Goal: Navigation & Orientation: Find specific page/section

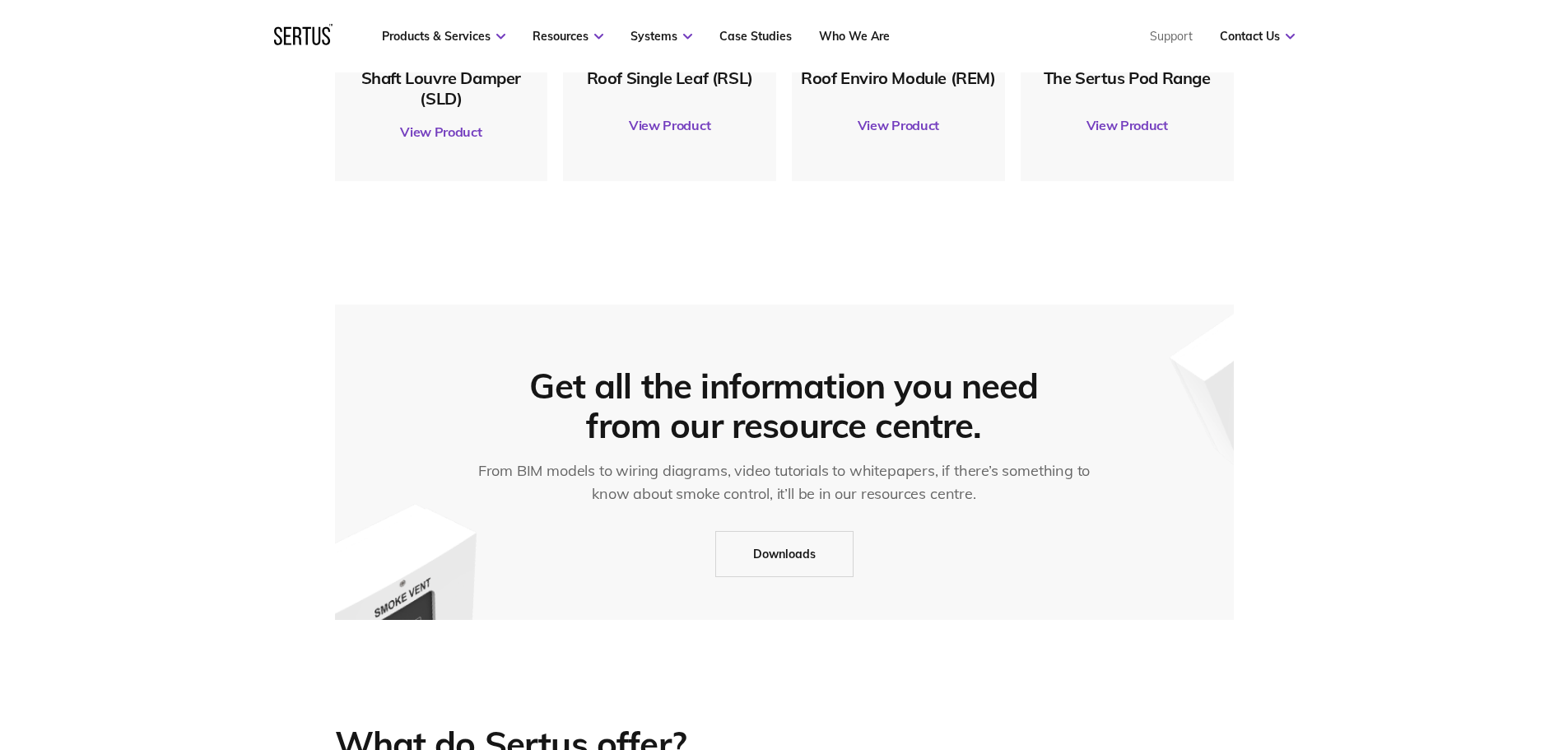
scroll to position [1235, 0]
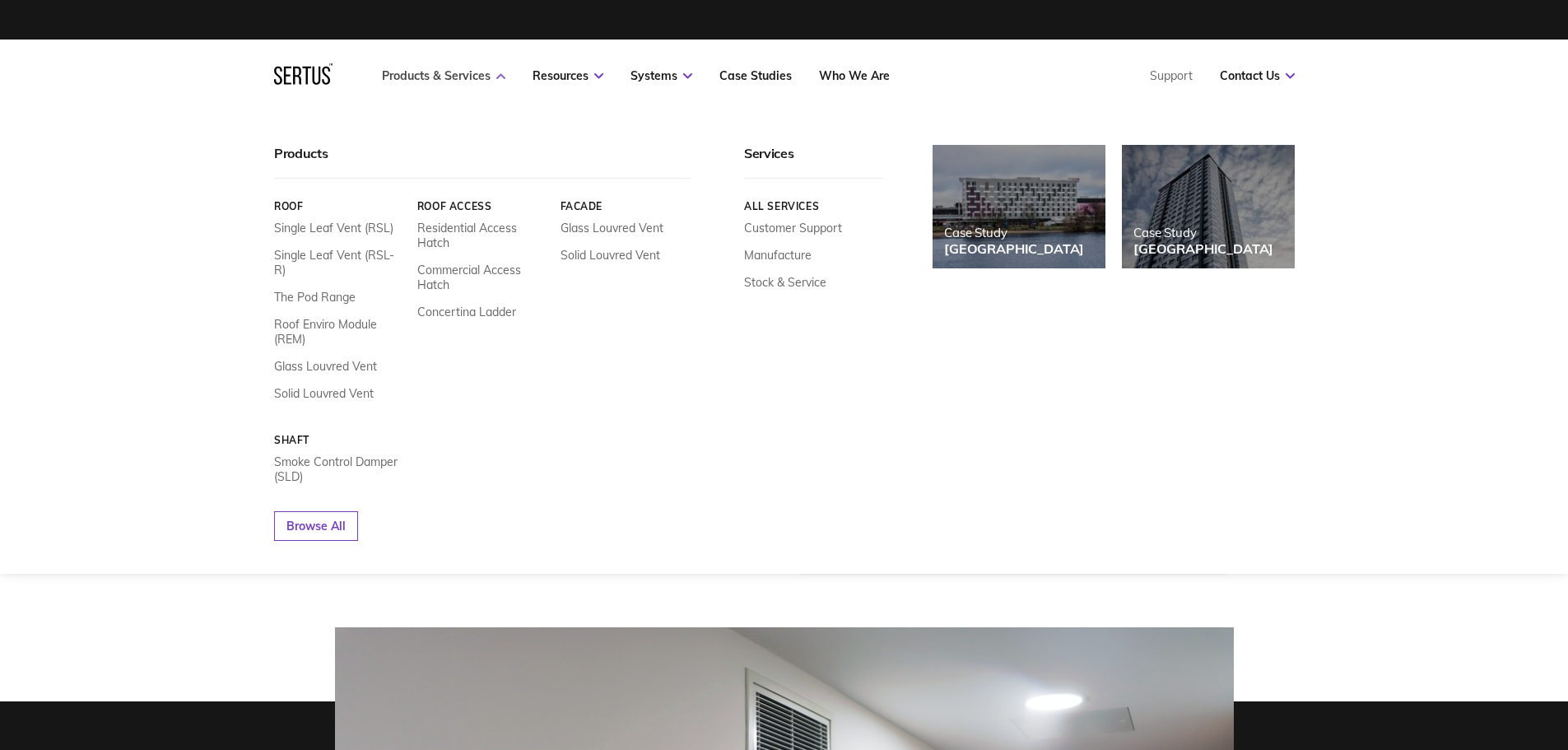
click at [447, 77] on link "Products & Services" at bounding box center [443, 75] width 124 height 15
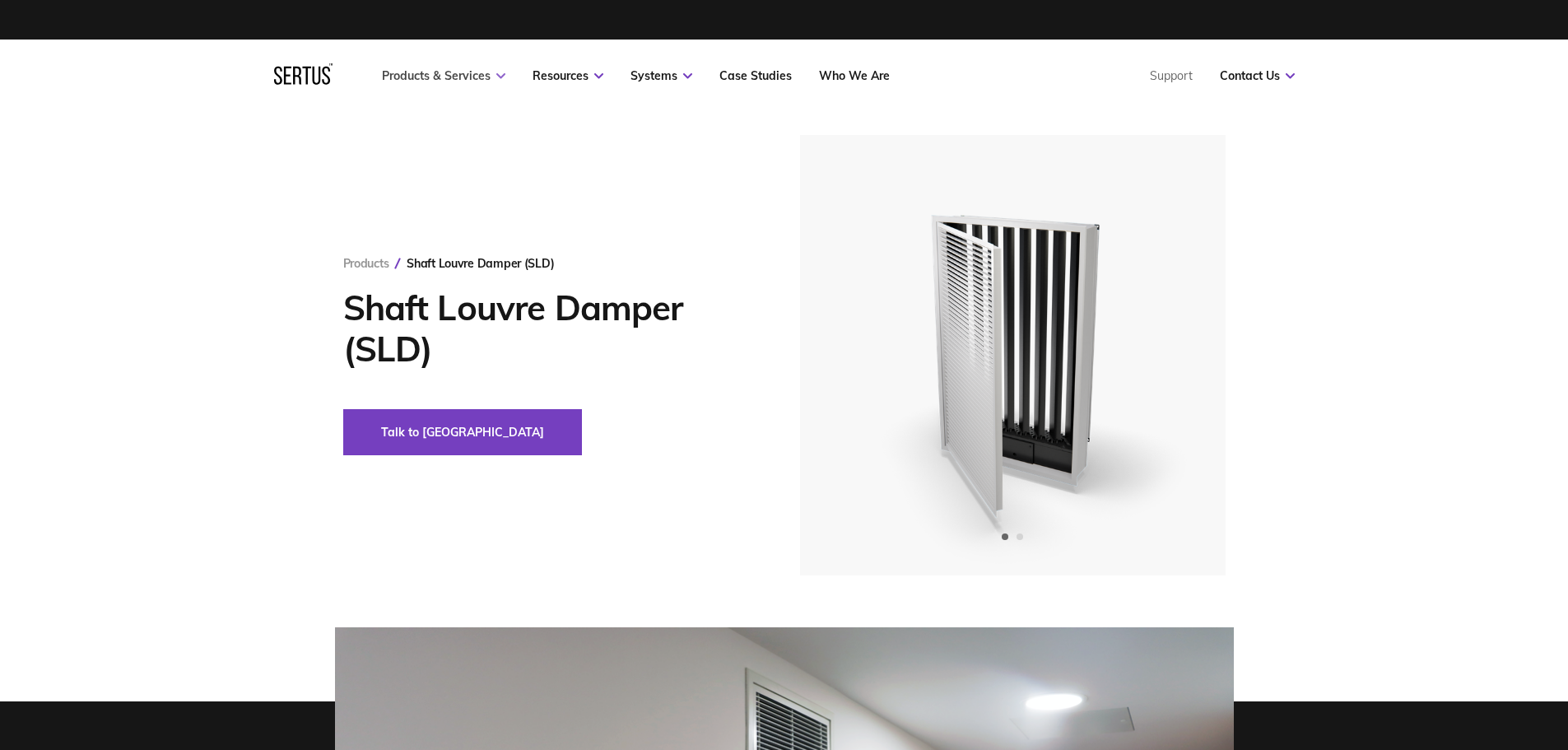
click at [447, 77] on link "Products & Services" at bounding box center [443, 75] width 124 height 15
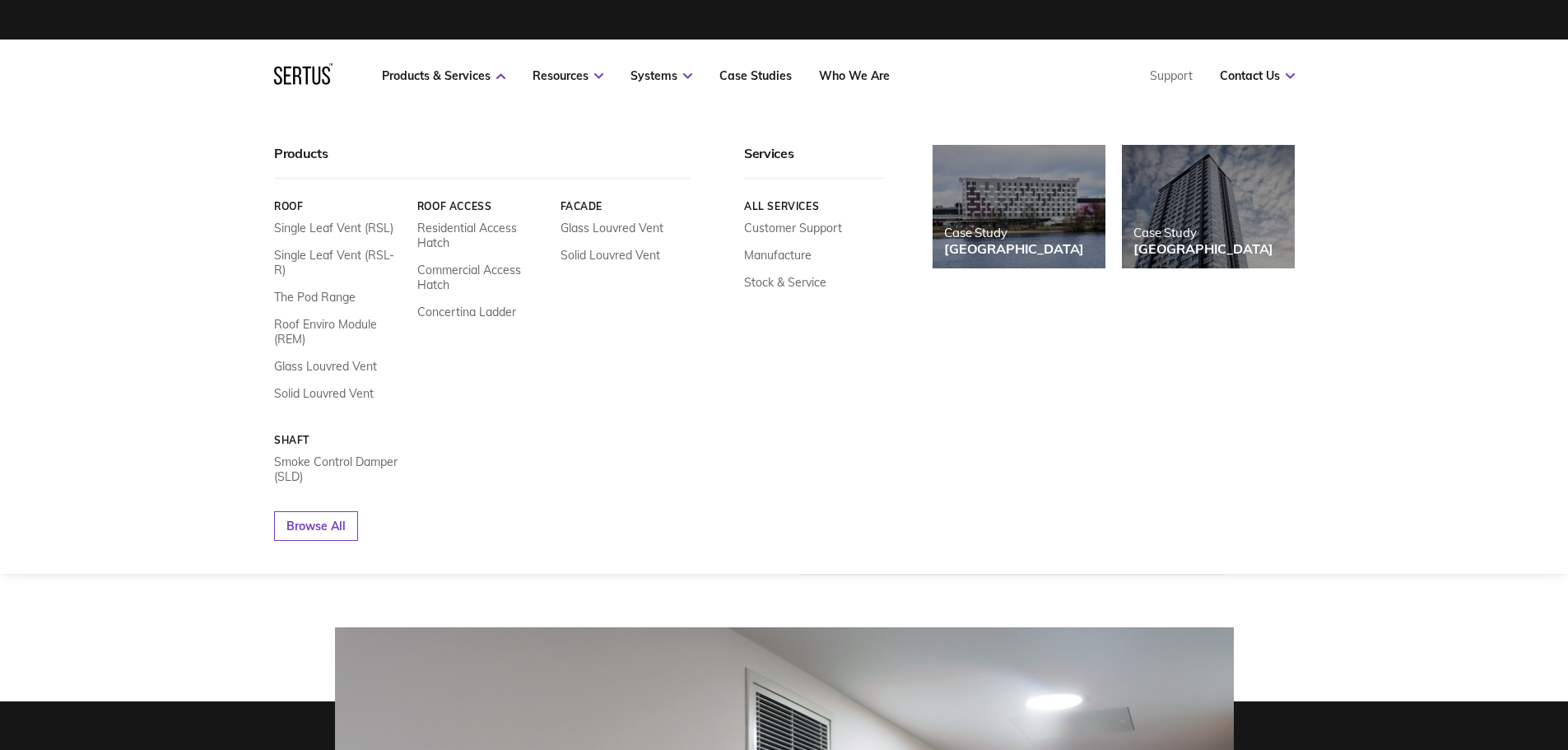
click at [315, 74] on icon at bounding box center [302, 74] width 59 height 21
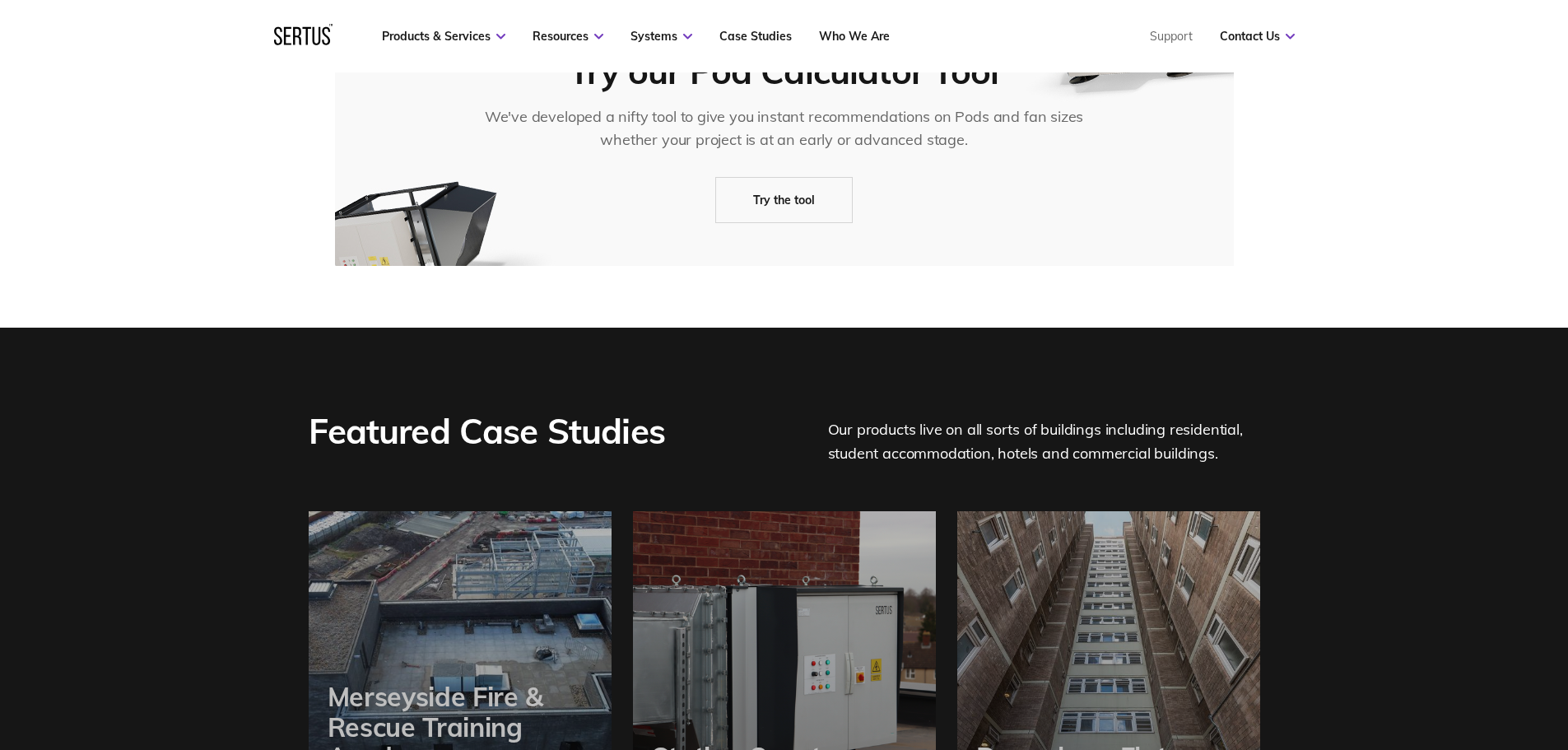
scroll to position [3456, 0]
